Goal: Task Accomplishment & Management: Manage account settings

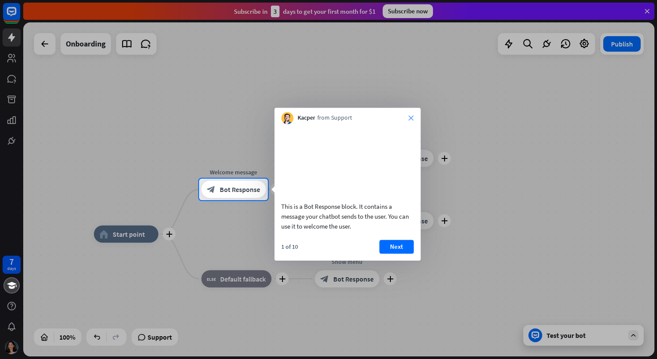
click at [412, 118] on icon "close" at bounding box center [411, 117] width 5 height 5
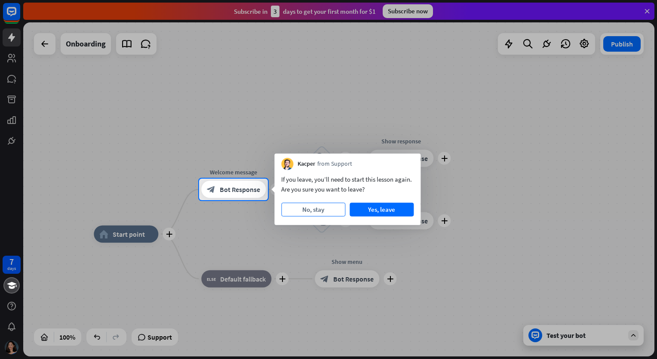
click at [324, 211] on button "No, stay" at bounding box center [313, 210] width 64 height 14
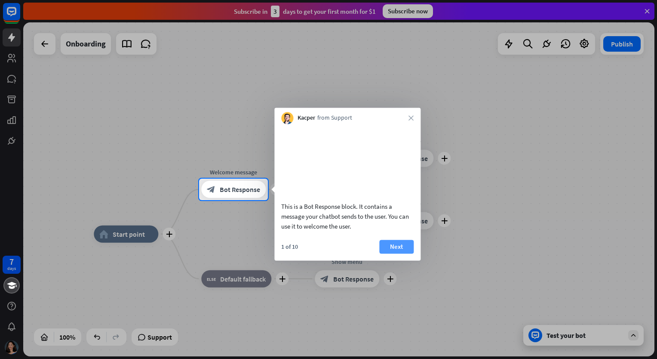
click at [399, 253] on button "Next" at bounding box center [396, 247] width 34 height 14
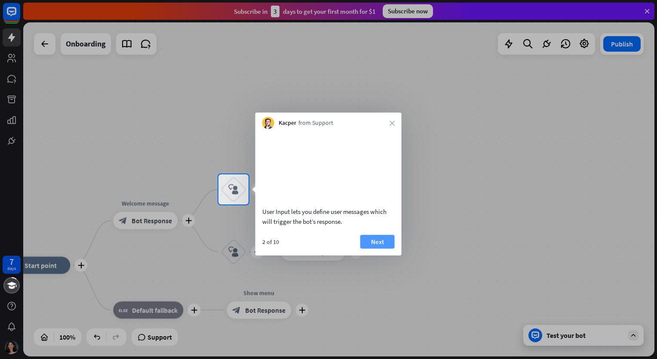
click at [384, 248] on button "Next" at bounding box center [377, 241] width 34 height 14
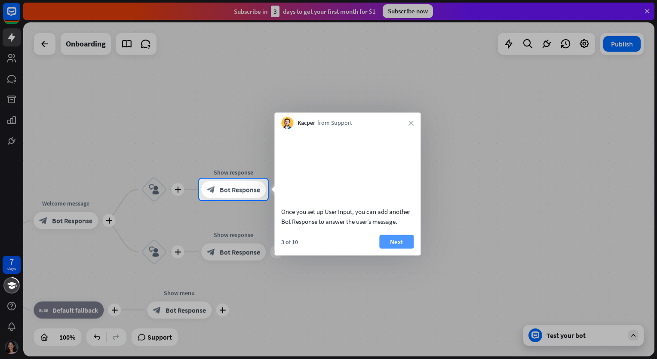
click at [386, 248] on button "Next" at bounding box center [396, 241] width 34 height 14
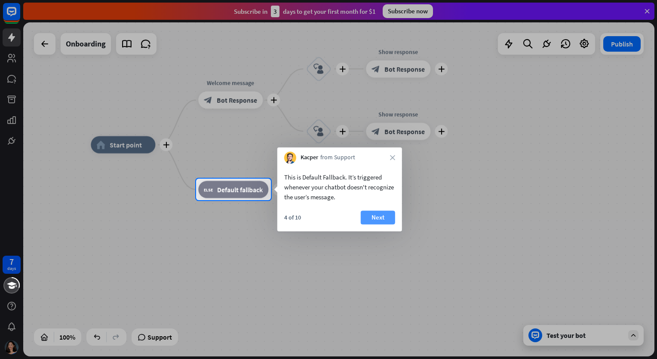
click at [377, 221] on button "Next" at bounding box center [378, 217] width 34 height 14
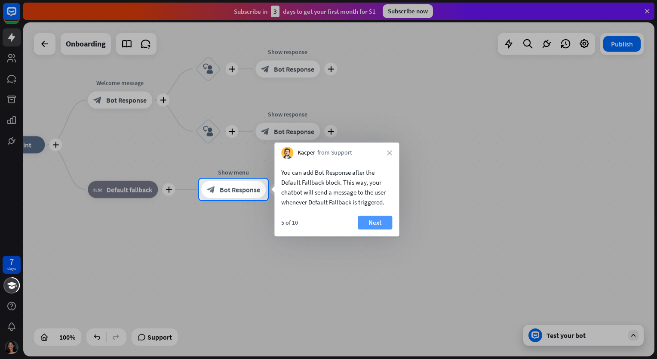
click at [380, 220] on button "Next" at bounding box center [375, 222] width 34 height 14
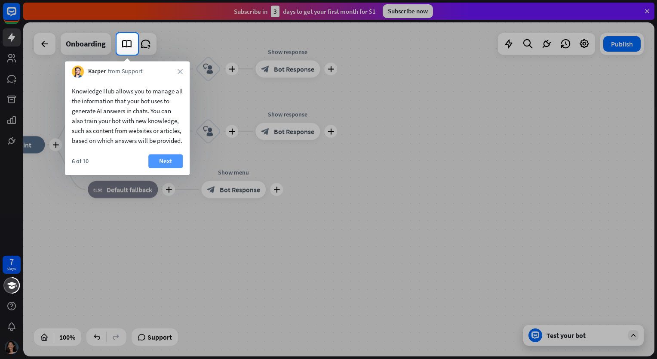
click at [161, 167] on button "Next" at bounding box center [165, 161] width 34 height 14
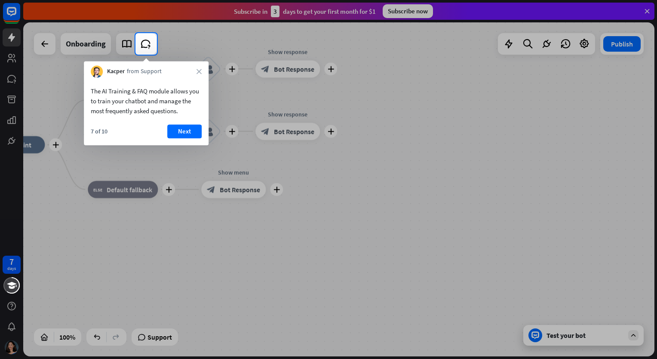
click at [181, 138] on div "7 of 10 Next" at bounding box center [146, 134] width 125 height 21
click at [185, 133] on button "Next" at bounding box center [184, 131] width 34 height 14
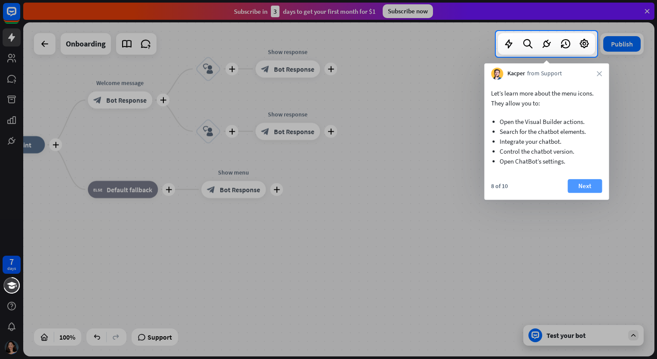
click at [573, 185] on button "Next" at bounding box center [585, 186] width 34 height 14
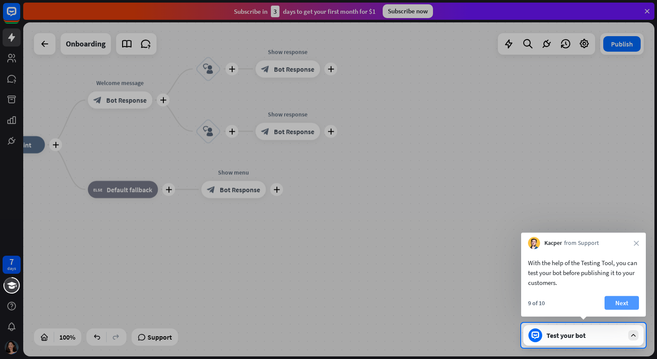
click at [614, 298] on button "Next" at bounding box center [622, 303] width 34 height 14
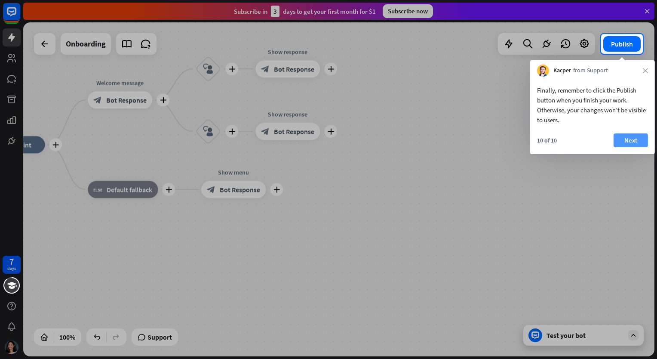
click at [623, 139] on button "Next" at bounding box center [631, 140] width 34 height 14
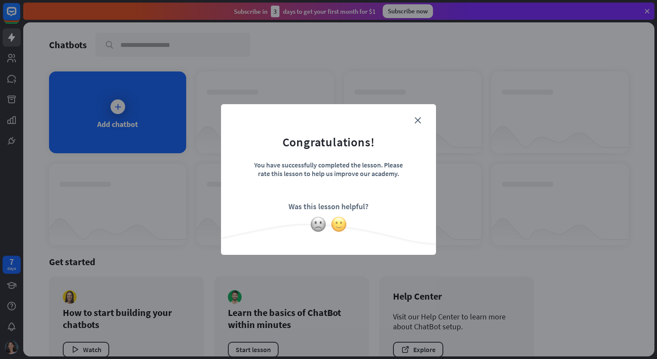
click at [334, 225] on img at bounding box center [339, 224] width 16 height 16
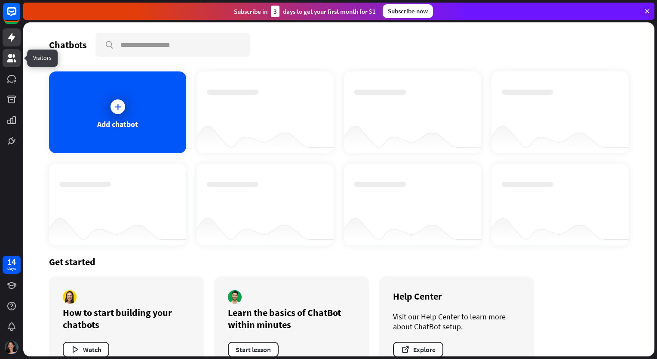
click at [13, 59] on icon at bounding box center [11, 58] width 10 height 10
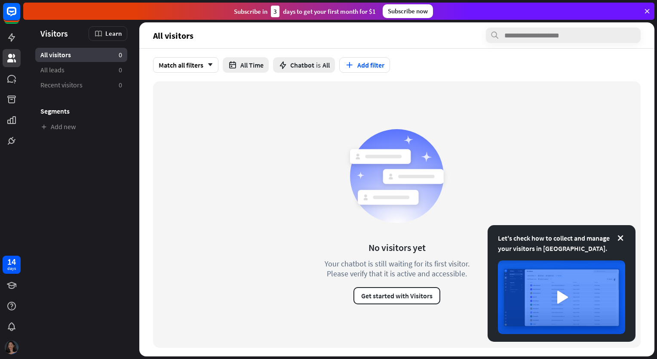
click at [9, 346] on img at bounding box center [12, 347] width 14 height 14
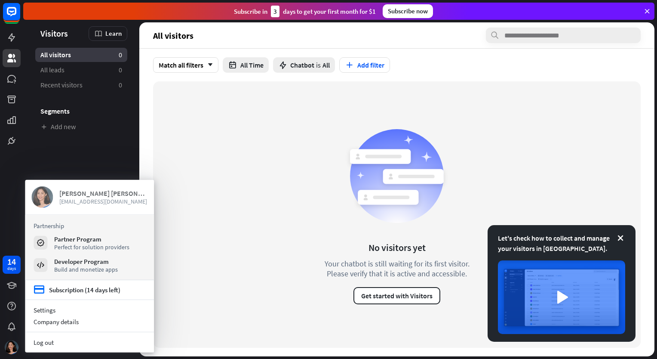
click at [81, 199] on span "[EMAIL_ADDRESS][DOMAIN_NAME]" at bounding box center [103, 201] width 88 height 8
